Goal: Transaction & Acquisition: Purchase product/service

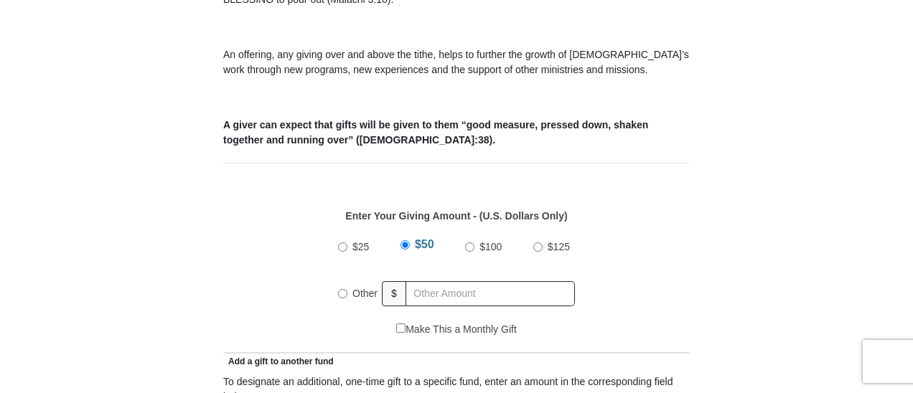
scroll to position [526, 0]
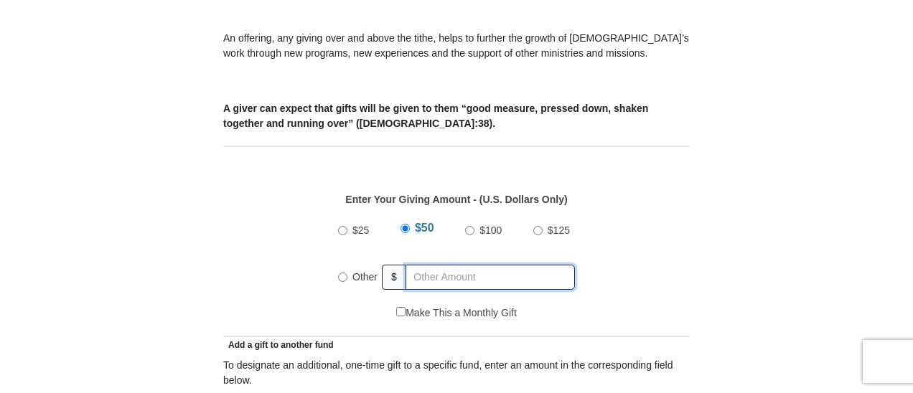
radio input "true"
click at [513, 265] on input "text" at bounding box center [493, 277] width 164 height 25
type input "105"
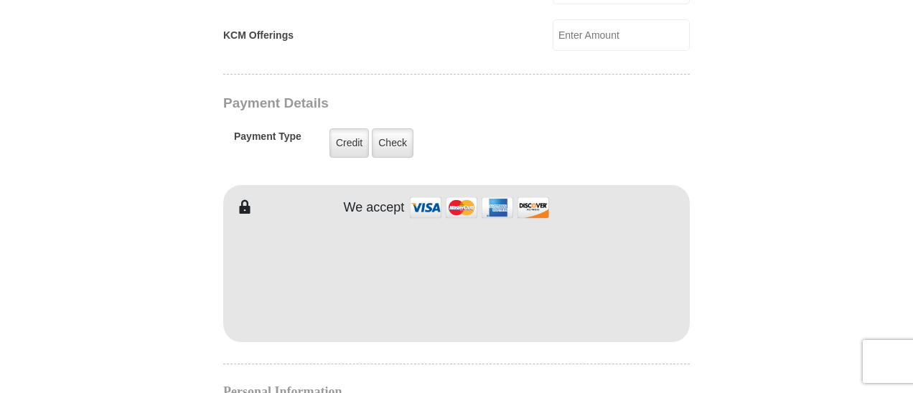
scroll to position [1149, 0]
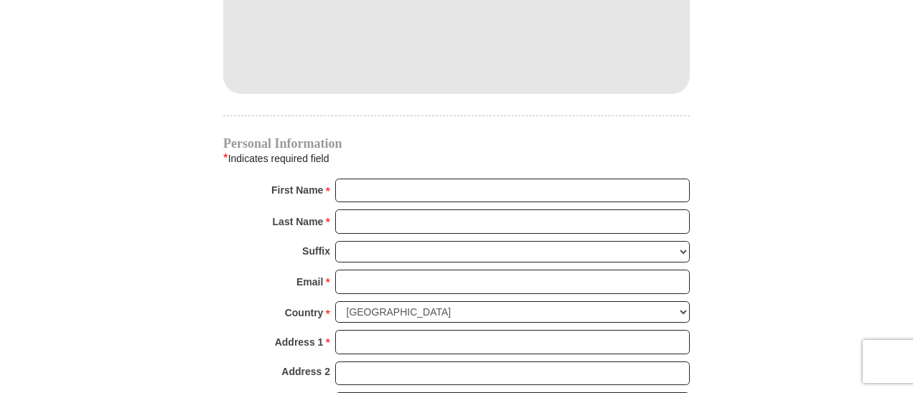
scroll to position [1364, 0]
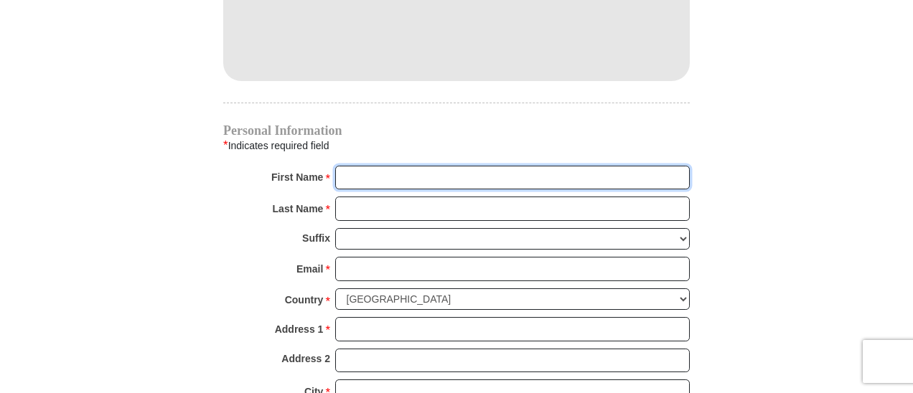
click at [461, 166] on input "First Name *" at bounding box center [512, 178] width 355 height 24
type input "[PERSON_NAME]"
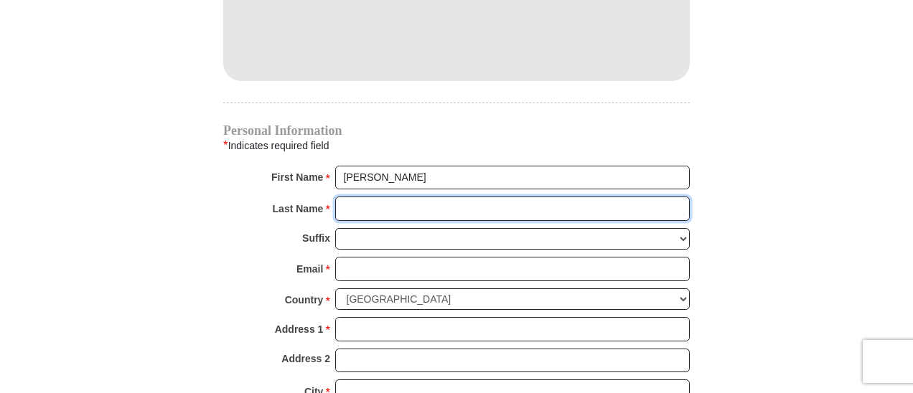
click at [458, 197] on input "Last Name *" at bounding box center [512, 209] width 355 height 24
type input "Page"
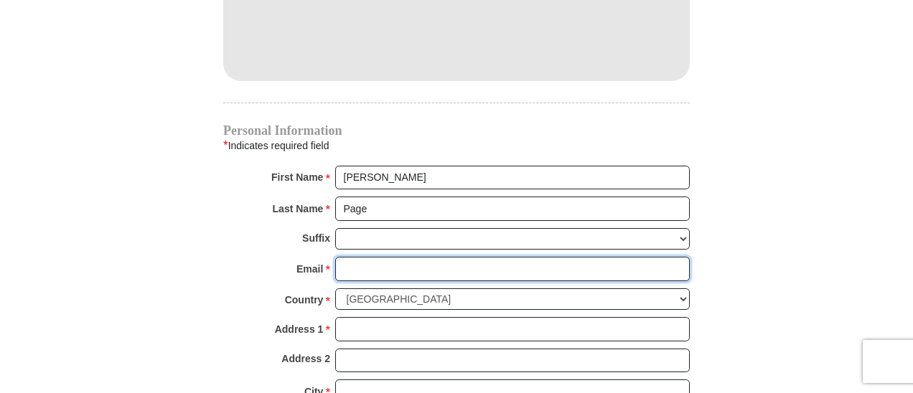
click at [452, 257] on input "Email *" at bounding box center [512, 269] width 355 height 24
type input "[EMAIL_ADDRESS][DOMAIN_NAME]"
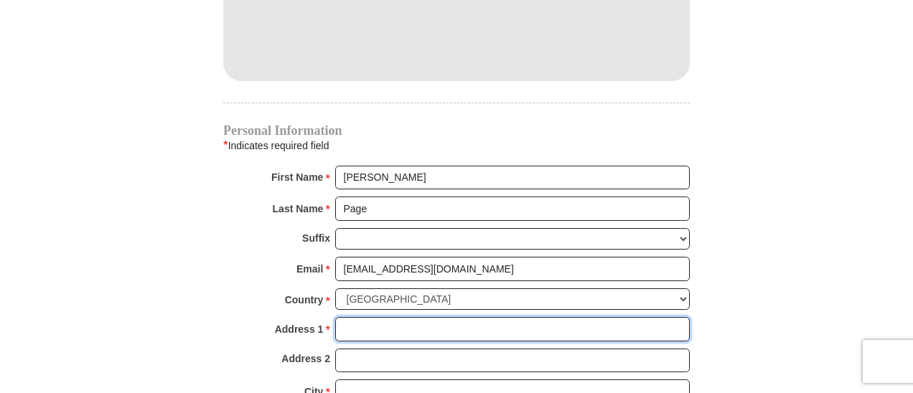
type input "[STREET_ADDRESS]"
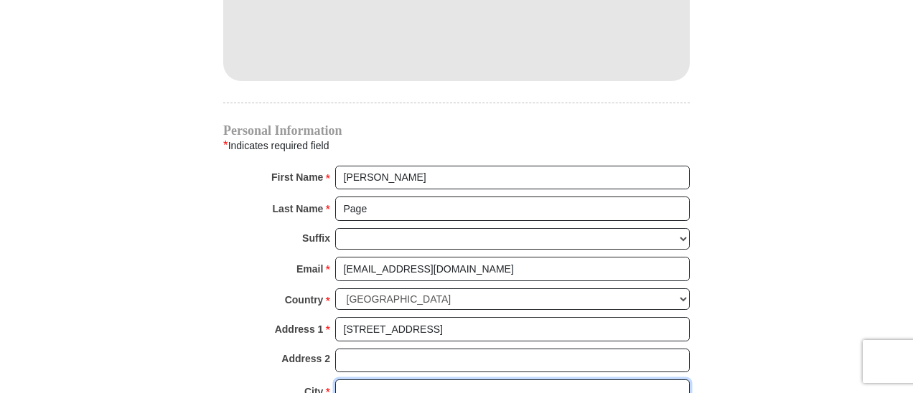
type input "[GEOGRAPHIC_DATA]"
select select "[GEOGRAPHIC_DATA]"
type input "76137"
type input "8173664666"
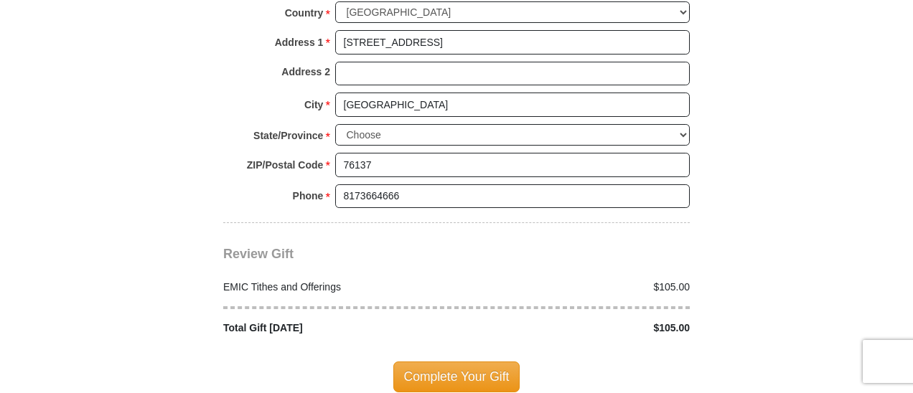
scroll to position [1699, 0]
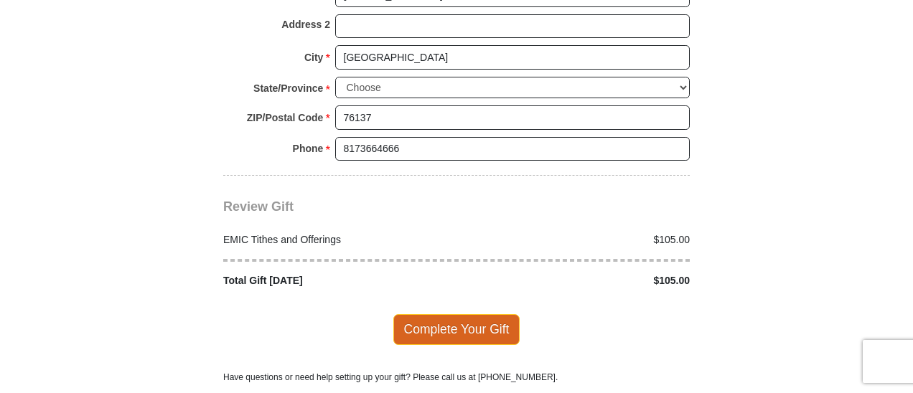
click at [462, 315] on span "Complete Your Gift" at bounding box center [456, 330] width 127 height 30
